Goal: Transaction & Acquisition: Purchase product/service

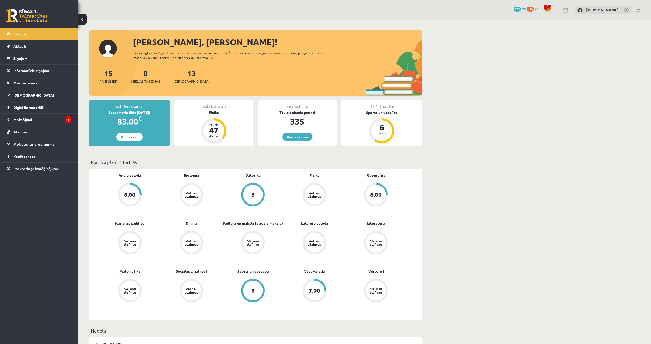
click at [129, 140] on link "Apmaksāt" at bounding box center [129, 137] width 26 height 8
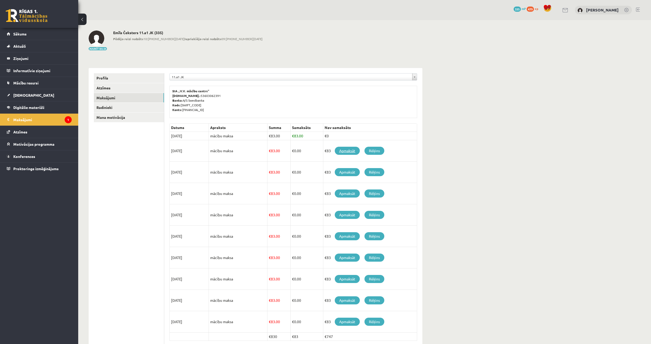
click at [342, 151] on link "Apmaksāt" at bounding box center [347, 151] width 25 height 8
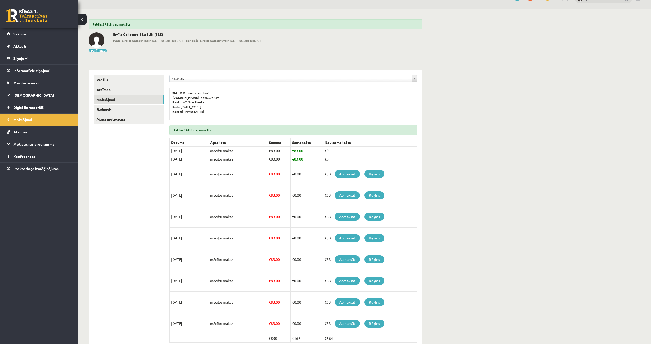
scroll to position [39, 0]
